Goal: Navigation & Orientation: Go to known website

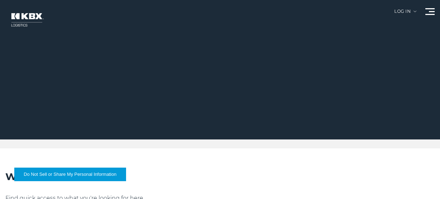
click at [415, 11] on img at bounding box center [415, 11] width 3 height 1
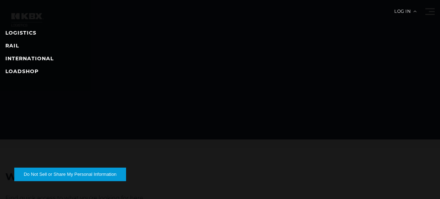
click at [408, 10] on div "Log in" at bounding box center [405, 14] width 22 height 10
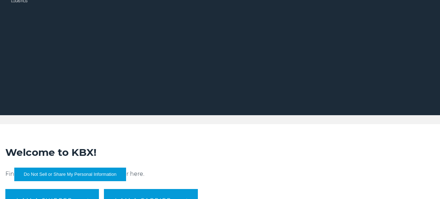
scroll to position [143, 0]
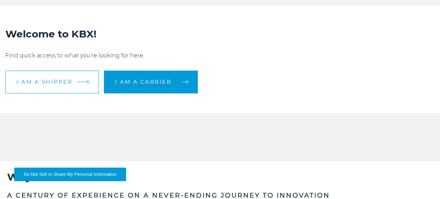
click at [42, 81] on span "I am a shipper" at bounding box center [44, 81] width 56 height 5
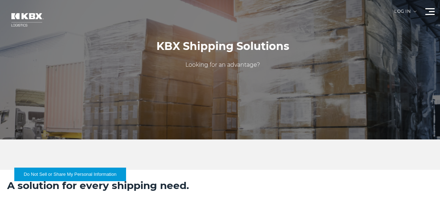
click at [432, 11] on div at bounding box center [430, 11] width 9 height 7
